Goal: Task Accomplishment & Management: Manage account settings

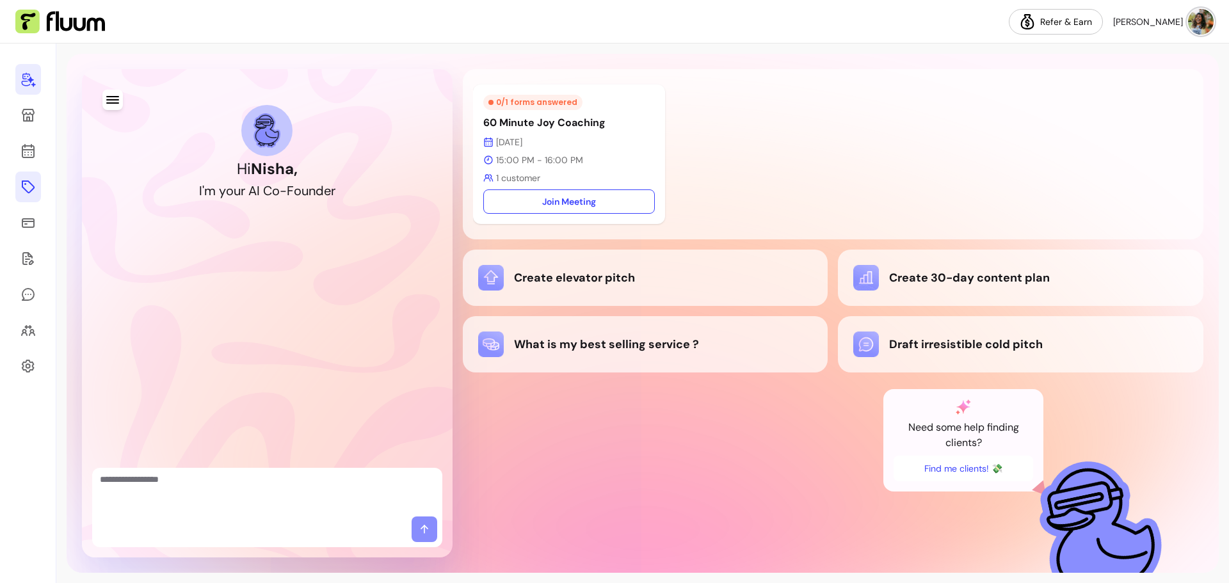
click at [29, 190] on icon at bounding box center [27, 186] width 15 height 15
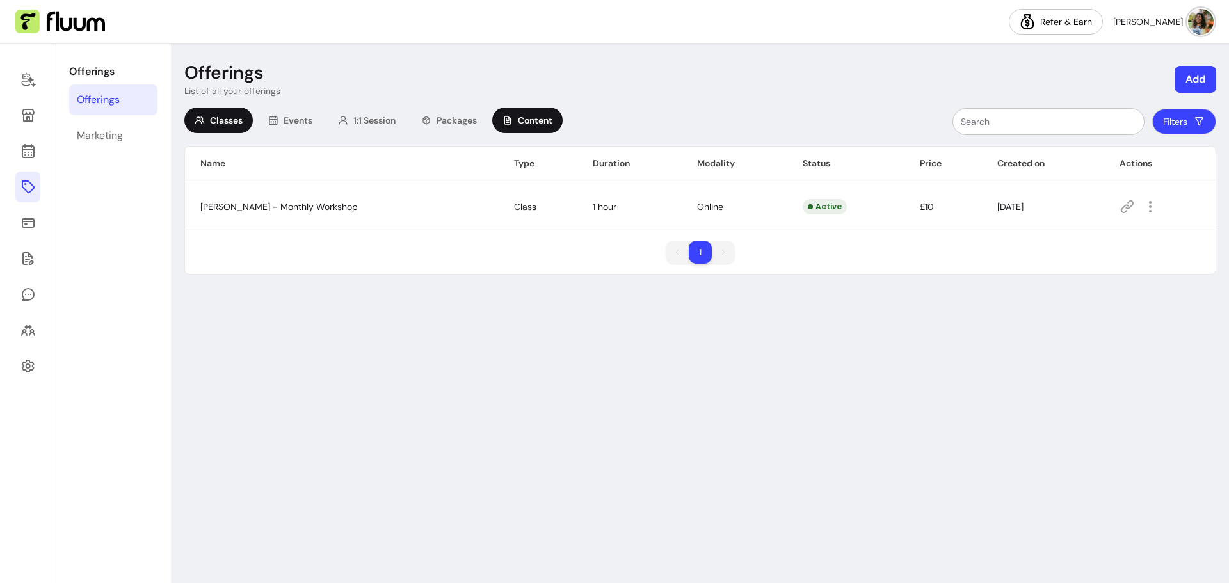
click at [523, 131] on div "Content" at bounding box center [527, 121] width 70 height 26
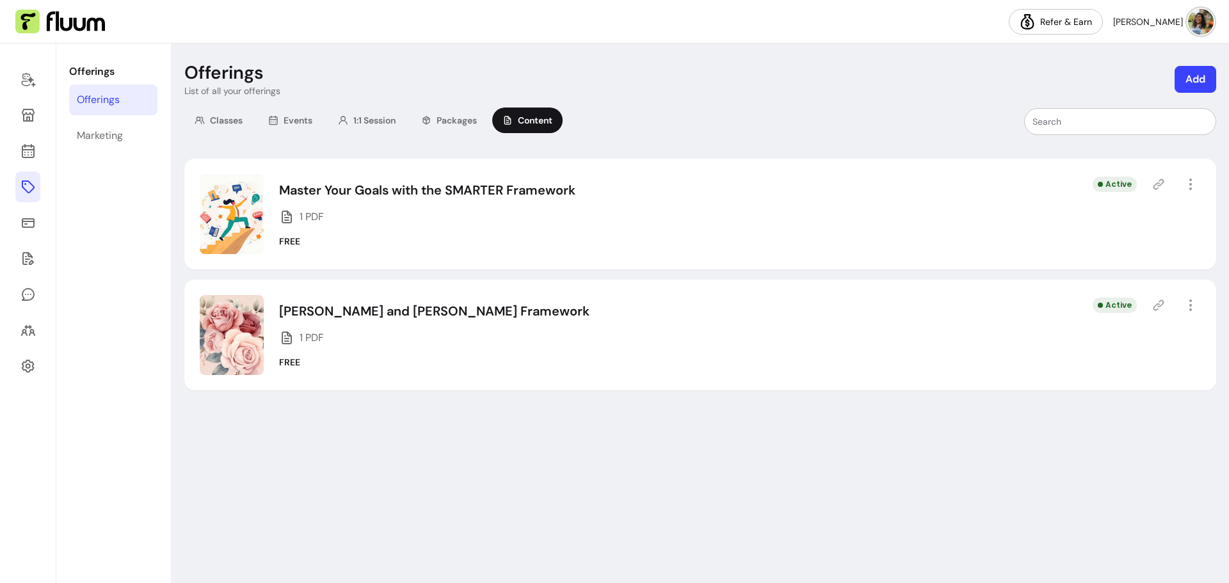
click at [1161, 302] on icon at bounding box center [1158, 305] width 13 height 13
click at [1197, 307] on icon "button" at bounding box center [1190, 305] width 15 height 15
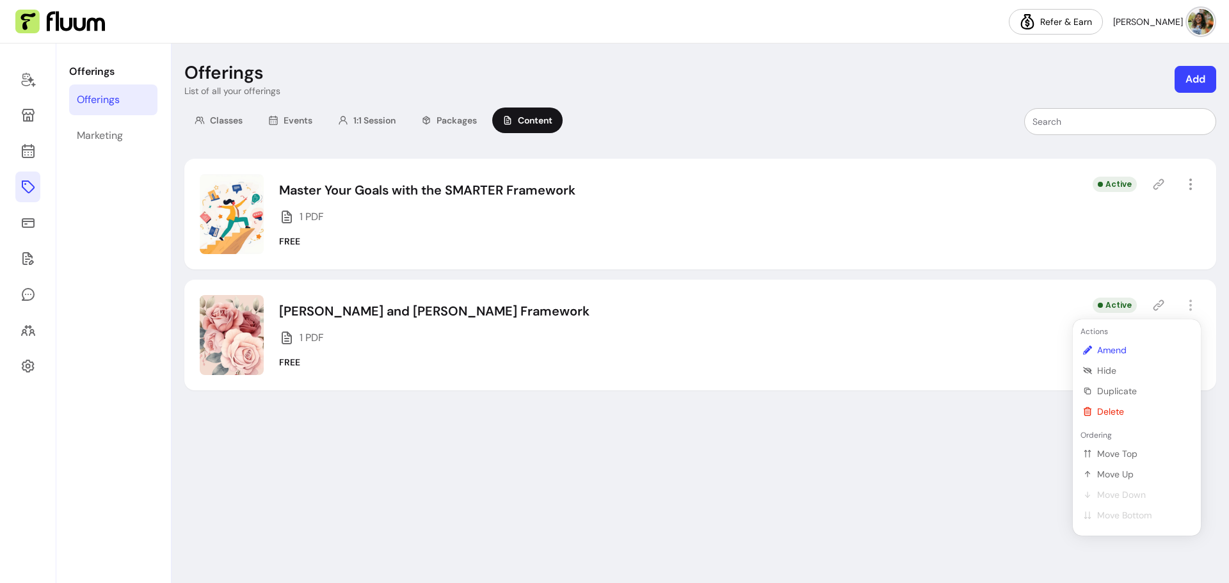
click at [1136, 344] on span "Amend" at bounding box center [1143, 350] width 93 height 13
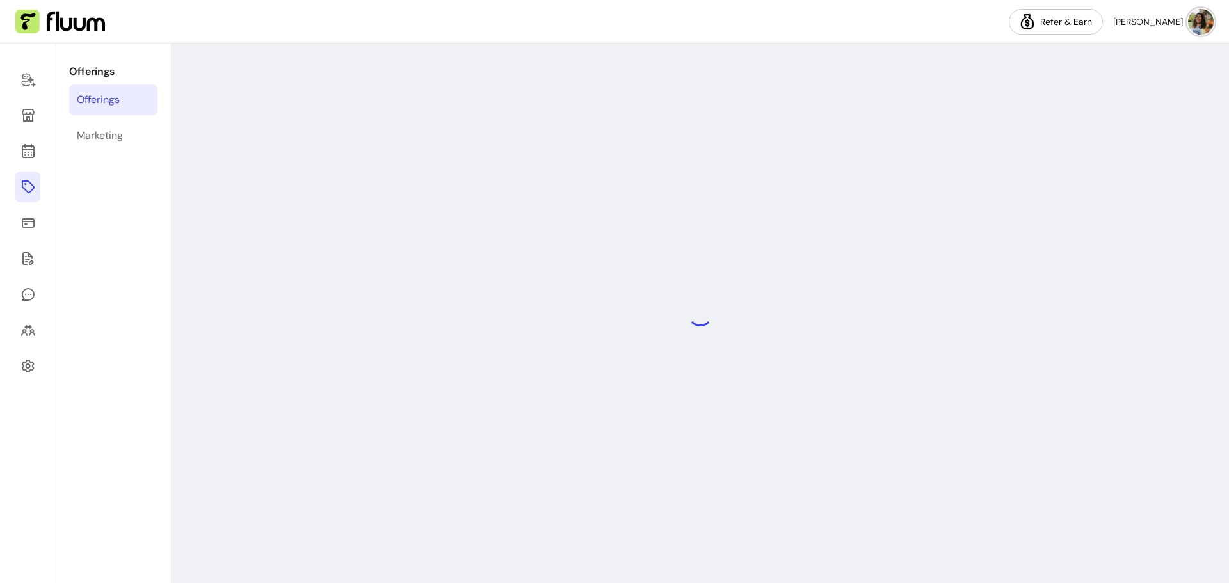
select select "***"
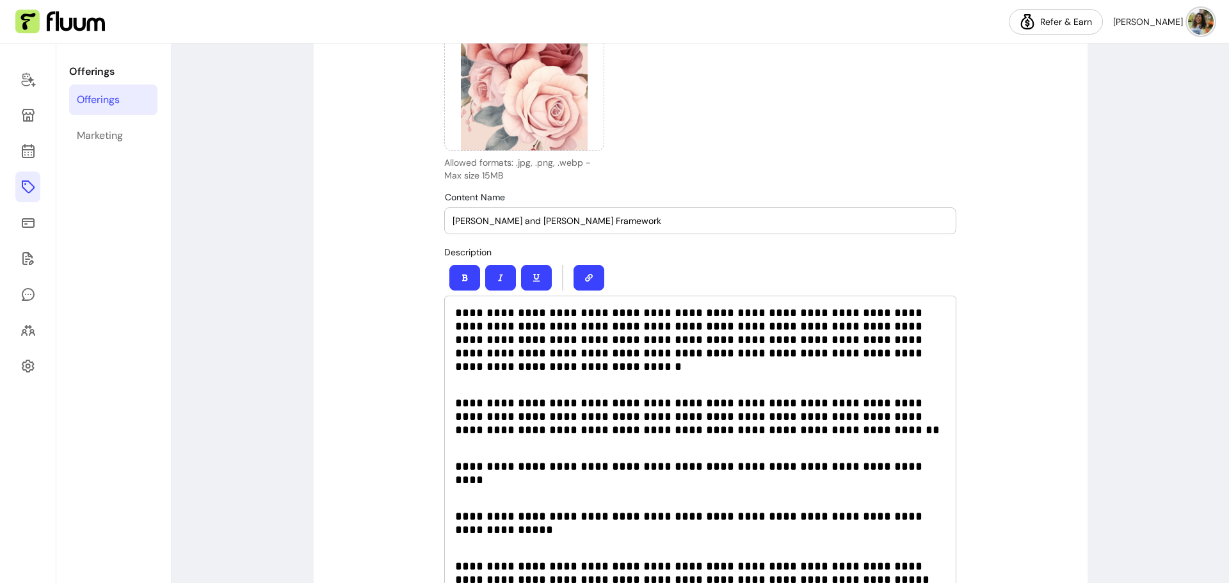
scroll to position [192, 0]
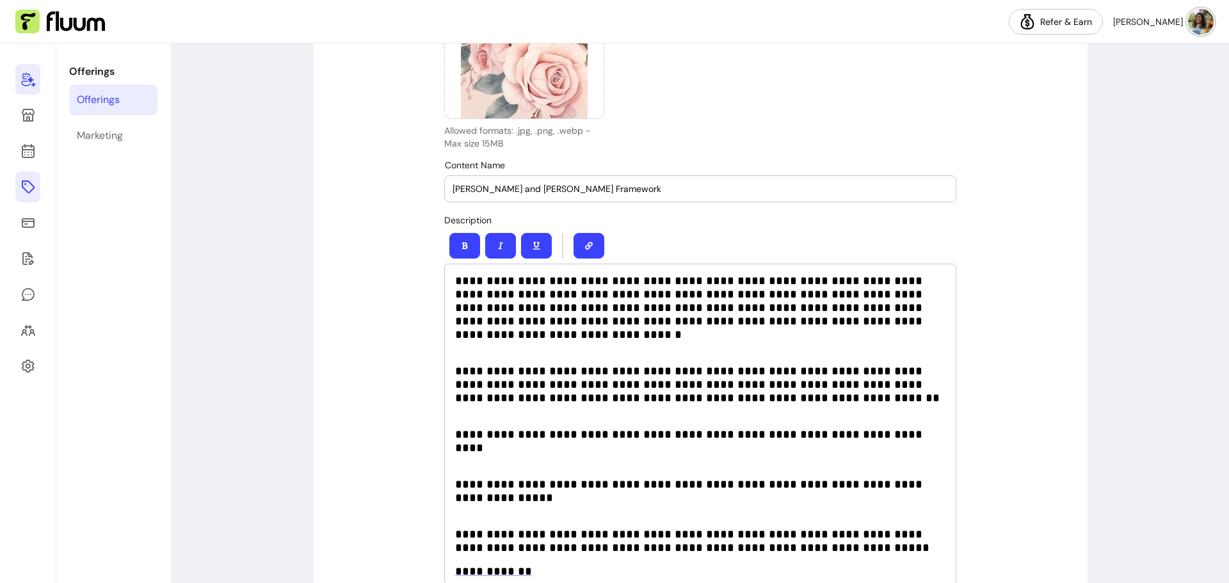
click at [30, 69] on link at bounding box center [27, 79] width 25 height 31
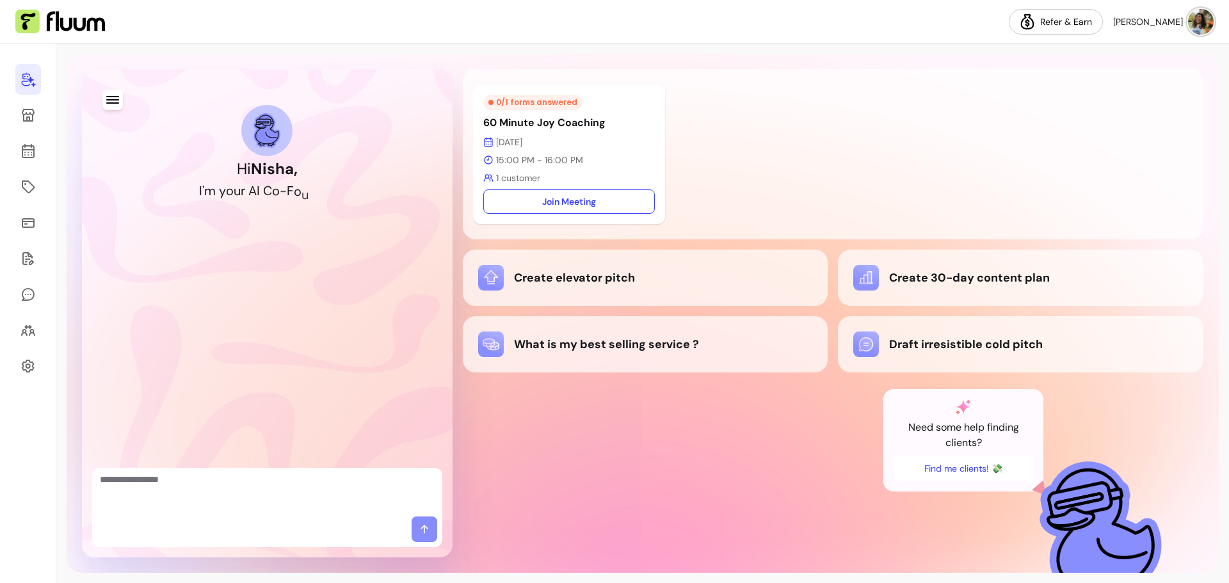
click at [297, 481] on textarea "Ask me anything..." at bounding box center [267, 492] width 335 height 38
paste textarea "**********"
type textarea "**********"
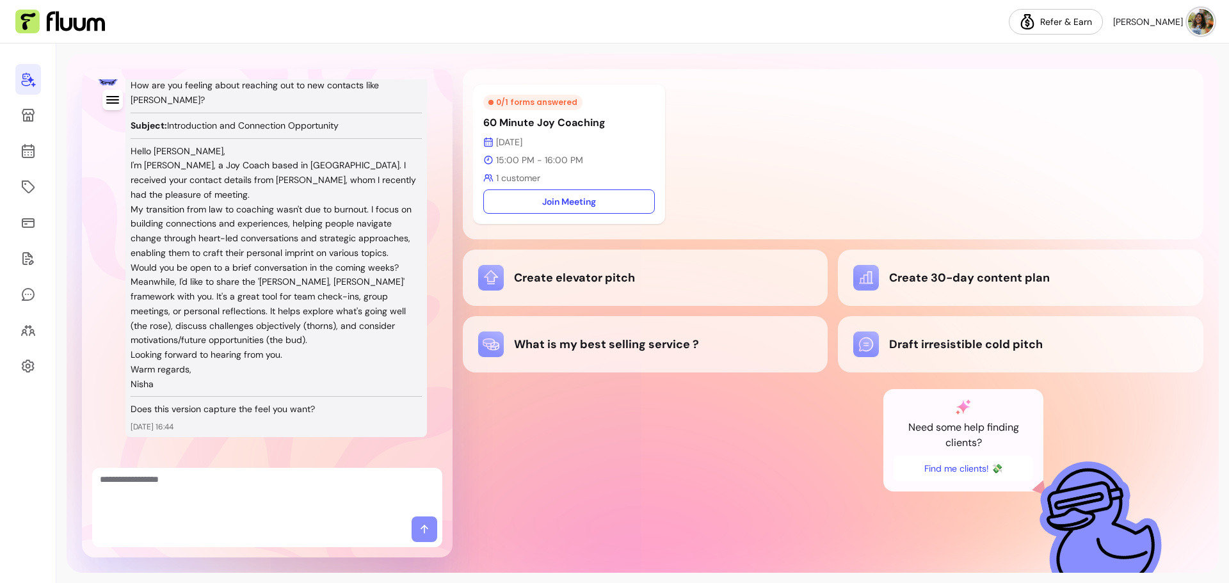
scroll to position [411, 0]
click at [131, 143] on p "Hello [PERSON_NAME]," at bounding box center [276, 150] width 291 height 15
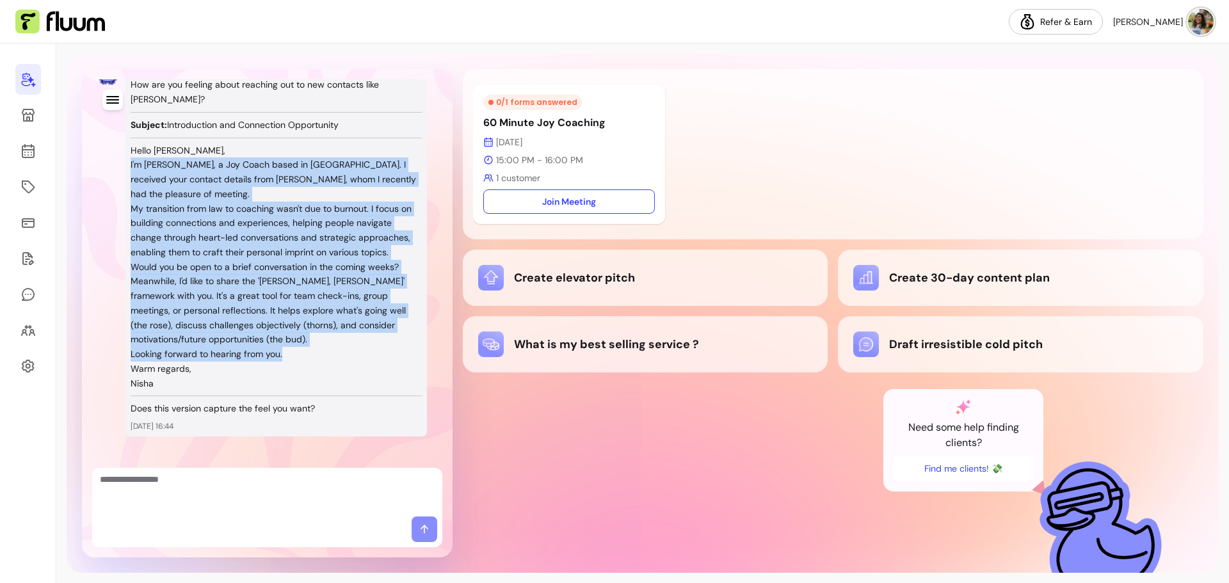
drag, startPoint x: 131, startPoint y: 150, endPoint x: 303, endPoint y: 335, distance: 253.2
click at [303, 335] on div "How are you feeling about reaching out to new contacts like [PERSON_NAME]? Subj…" at bounding box center [276, 246] width 291 height 339
copy div "I'm [PERSON_NAME], a Joy Coach based in [GEOGRAPHIC_DATA]. I received your cont…"
click at [29, 111] on icon at bounding box center [27, 115] width 15 height 15
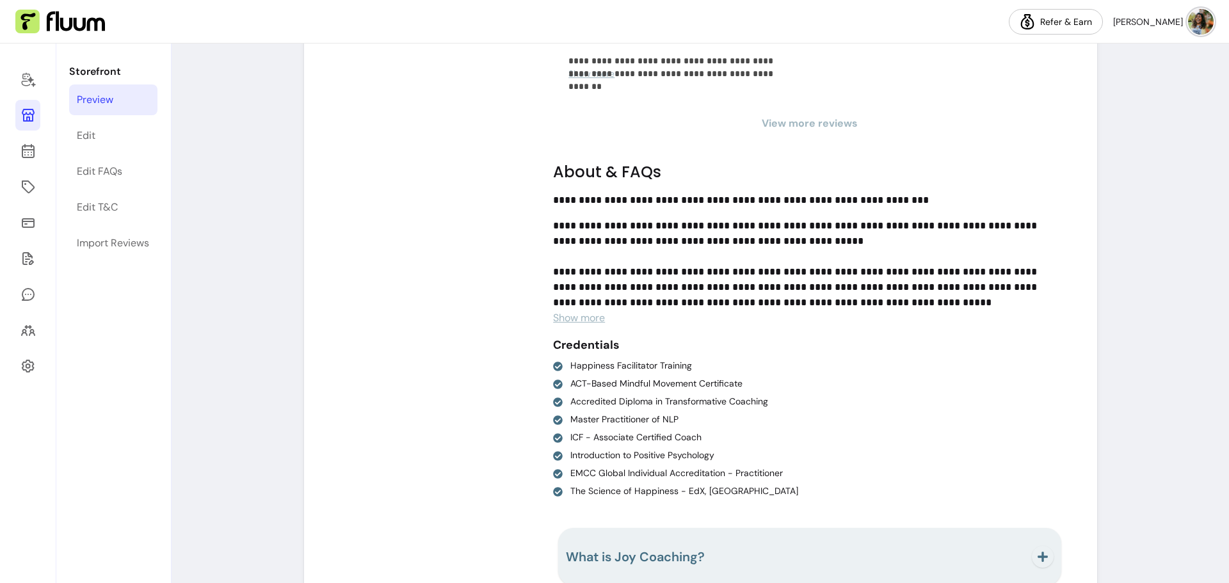
scroll to position [1715, 0]
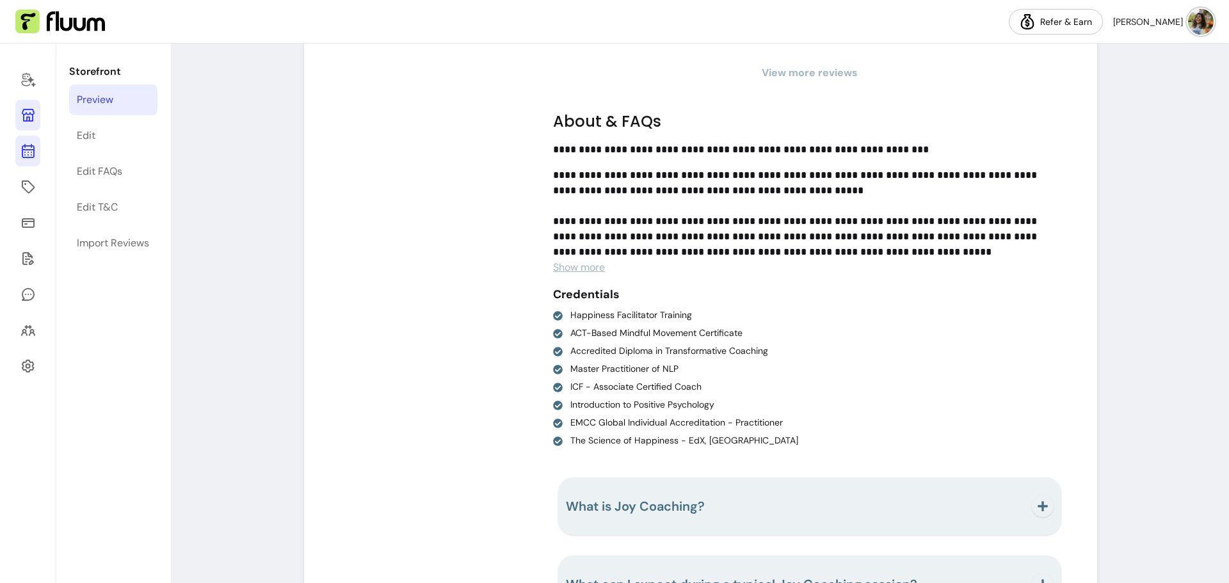
click at [21, 153] on icon at bounding box center [27, 150] width 15 height 15
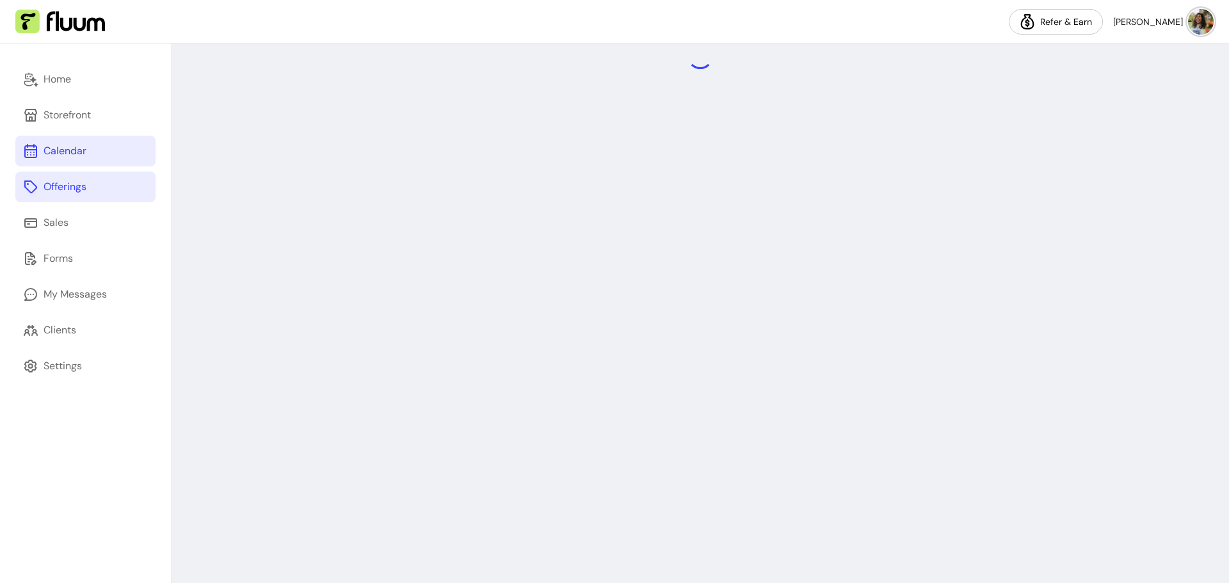
click at [58, 195] on link "Offerings" at bounding box center [85, 187] width 140 height 31
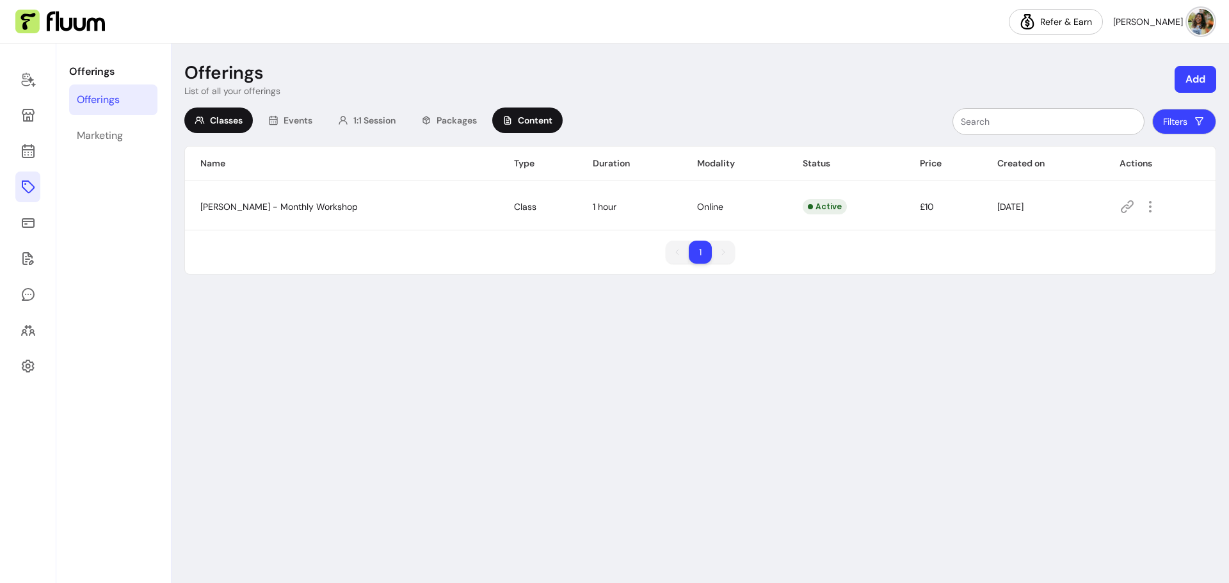
click at [547, 128] on div "Content" at bounding box center [527, 121] width 70 height 26
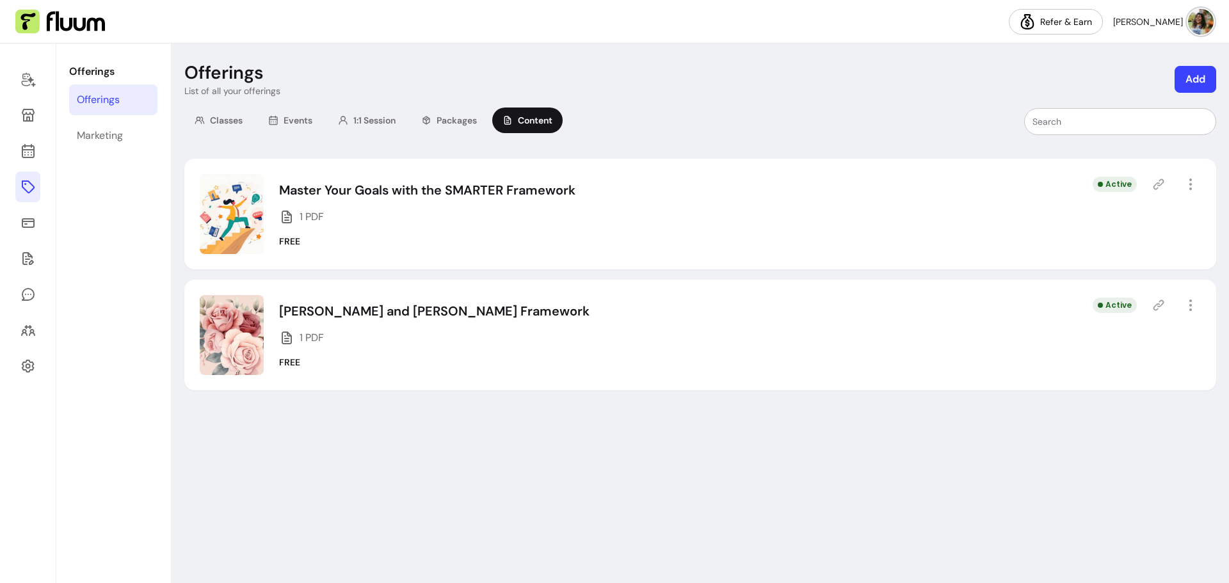
click at [221, 324] on img at bounding box center [232, 335] width 64 height 80
click at [1189, 307] on icon "button" at bounding box center [1190, 305] width 15 height 15
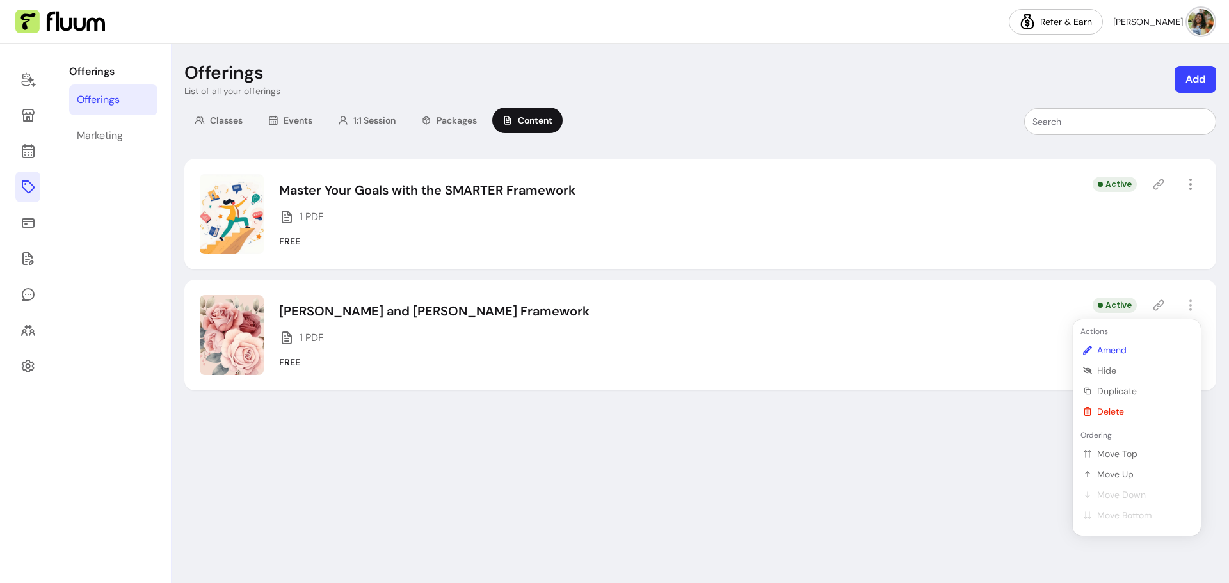
click at [1113, 350] on span "Amend" at bounding box center [1143, 350] width 93 height 13
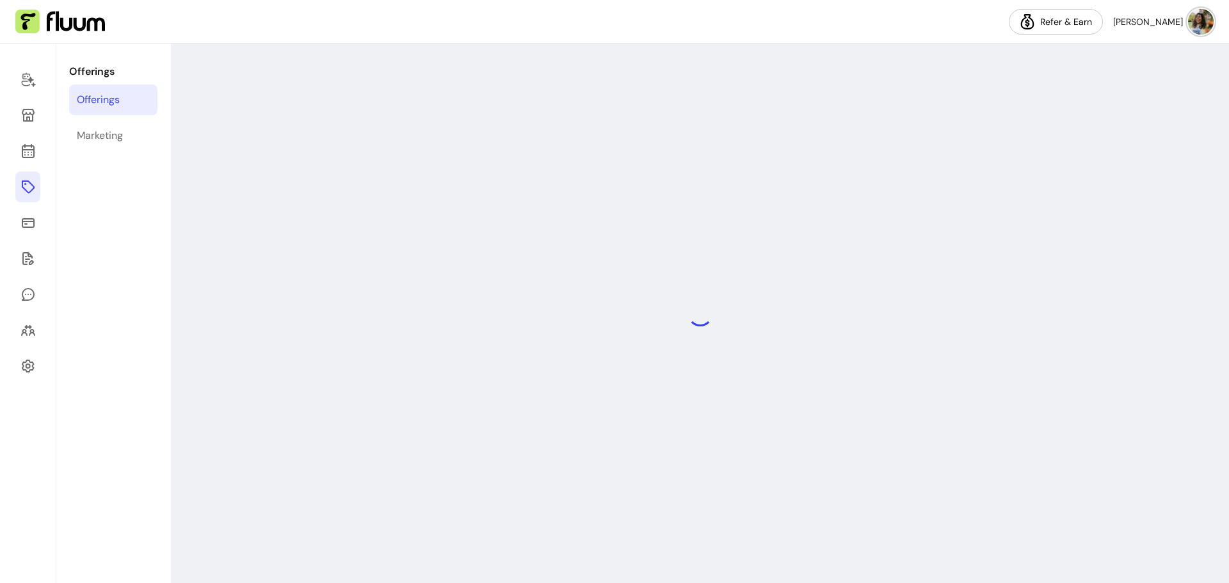
select select "***"
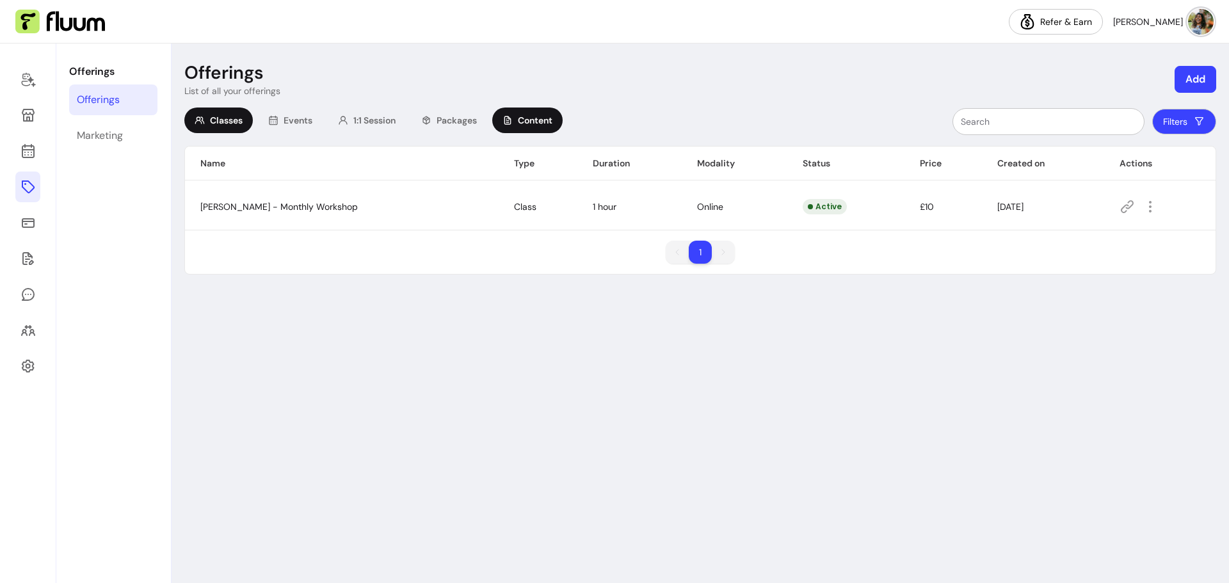
click at [538, 115] on span "Content" at bounding box center [535, 120] width 35 height 13
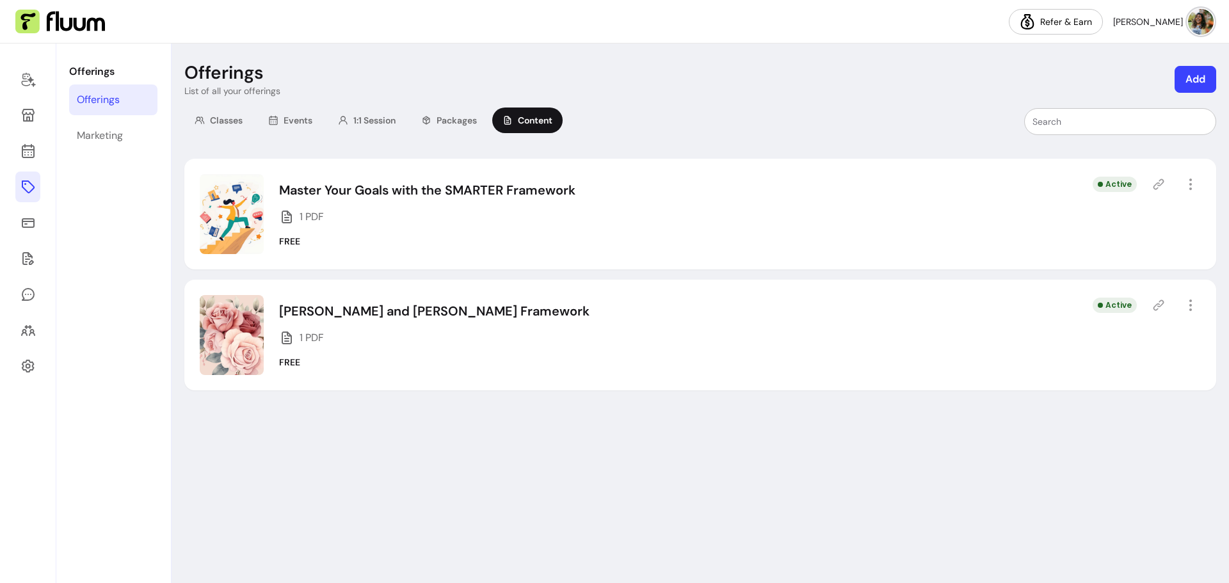
click at [1161, 305] on icon at bounding box center [1159, 305] width 11 height 11
